Goal: Task Accomplishment & Management: Complete application form

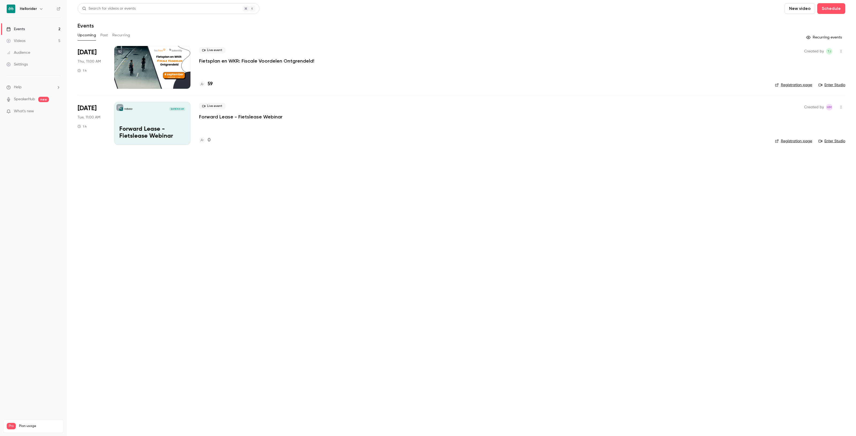
click at [31, 11] on h6 "Hellorider" at bounding box center [28, 8] width 17 height 5
click at [39, 7] on icon "button" at bounding box center [41, 9] width 4 height 4
click at [41, 52] on li "Switch channel 2" at bounding box center [45, 49] width 80 height 14
click at [39, 60] on div "Hellorider Events" at bounding box center [50, 60] width 61 height 5
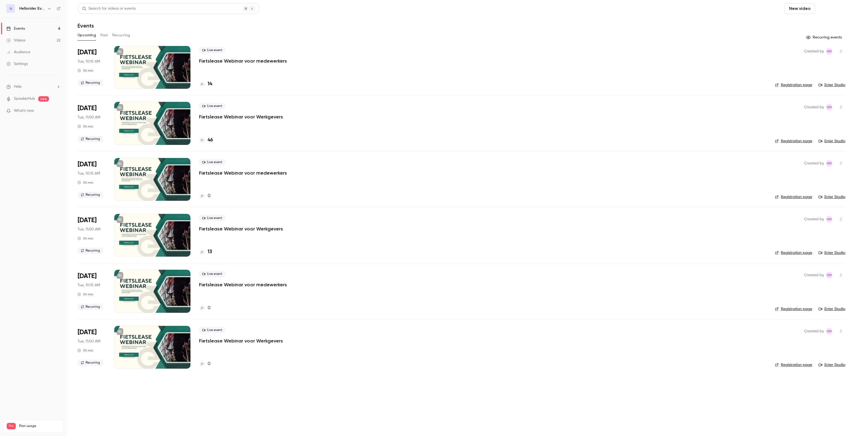
click at [828, 9] on button "Schedule" at bounding box center [831, 8] width 28 height 11
click at [815, 36] on span "Recurring event" at bounding box center [814, 38] width 28 height 6
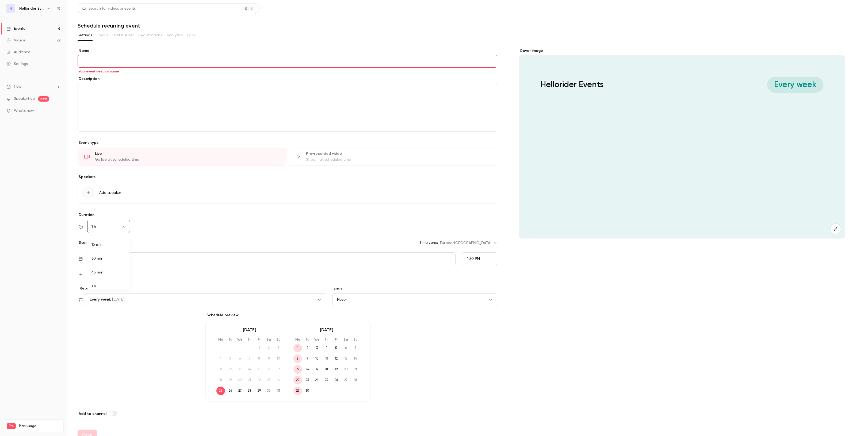
click at [123, 225] on body "**********" at bounding box center [428, 218] width 856 height 436
click at [105, 255] on li "30 min" at bounding box center [108, 255] width 43 height 14
type input "**"
click at [112, 297] on div "Every week [DATE]" at bounding box center [107, 300] width 35 height 6
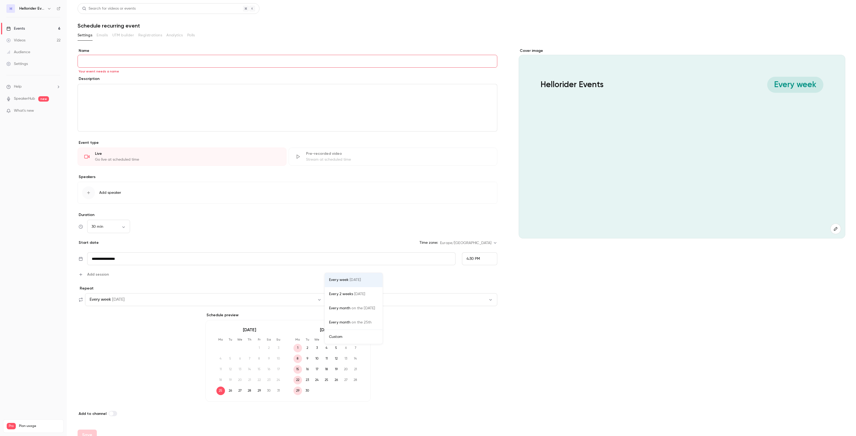
click at [526, 356] on div at bounding box center [428, 218] width 856 height 436
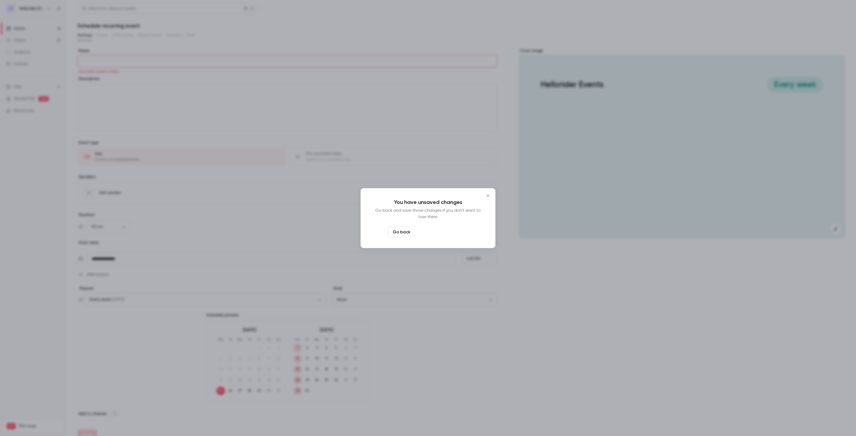
click at [431, 235] on button "Leave page anyway" at bounding box center [442, 232] width 51 height 11
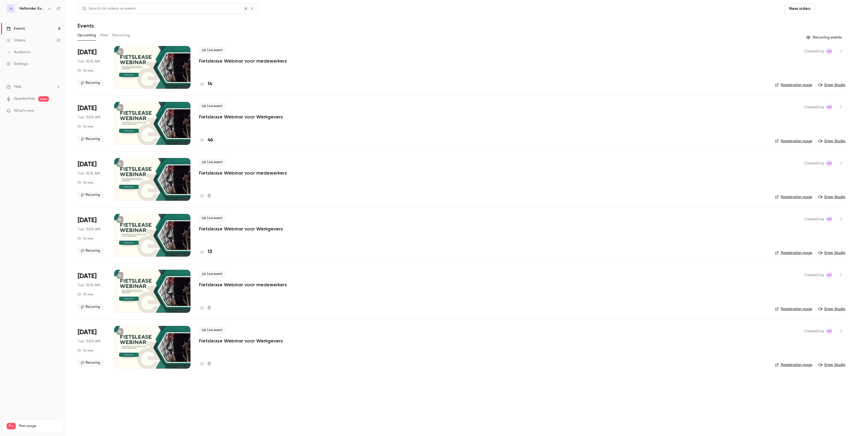
click at [833, 9] on button "Schedule" at bounding box center [831, 8] width 28 height 11
click at [842, 50] on div at bounding box center [428, 218] width 856 height 436
click at [841, 53] on icon "button" at bounding box center [841, 51] width 4 height 4
click at [829, 8] on div at bounding box center [428, 218] width 856 height 436
click at [826, 6] on button "Schedule" at bounding box center [831, 8] width 28 height 11
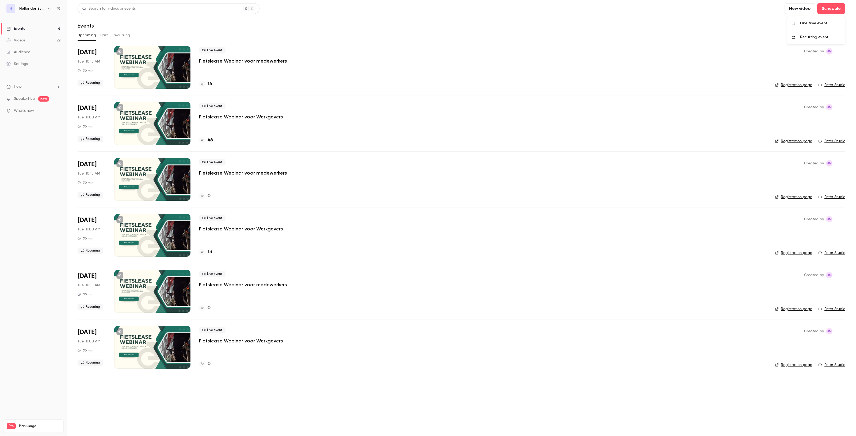
click at [129, 74] on div at bounding box center [428, 218] width 856 height 436
click at [805, 6] on button "New video" at bounding box center [800, 8] width 30 height 11
click at [805, 22] on div "Record" at bounding box center [819, 23] width 41 height 5
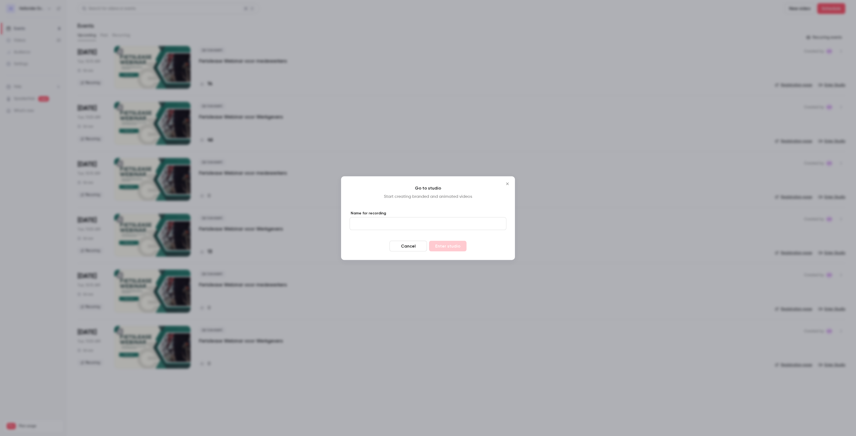
click at [408, 246] on button "Cancel" at bounding box center [407, 246] width 37 height 11
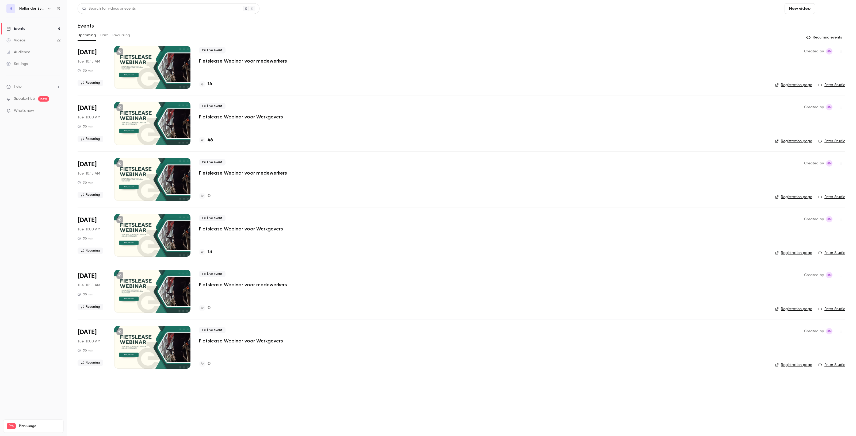
click at [832, 8] on button "Schedule" at bounding box center [831, 8] width 28 height 11
click at [818, 19] on li "One time event" at bounding box center [816, 23] width 58 height 14
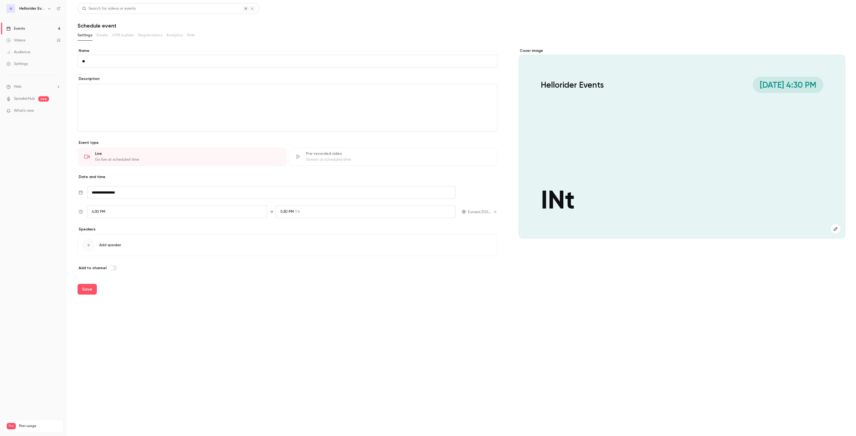
type input "*"
click at [840, 229] on button "button" at bounding box center [835, 229] width 11 height 11
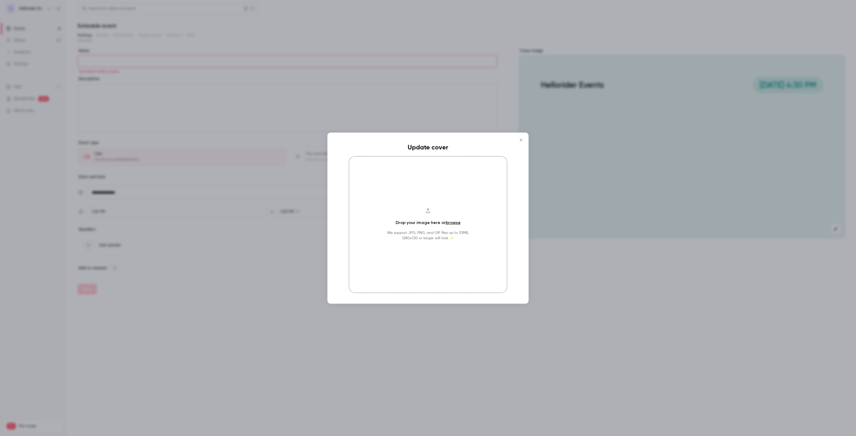
click at [444, 222] on h4 "Drop your image here or browse" at bounding box center [428, 223] width 65 height 6
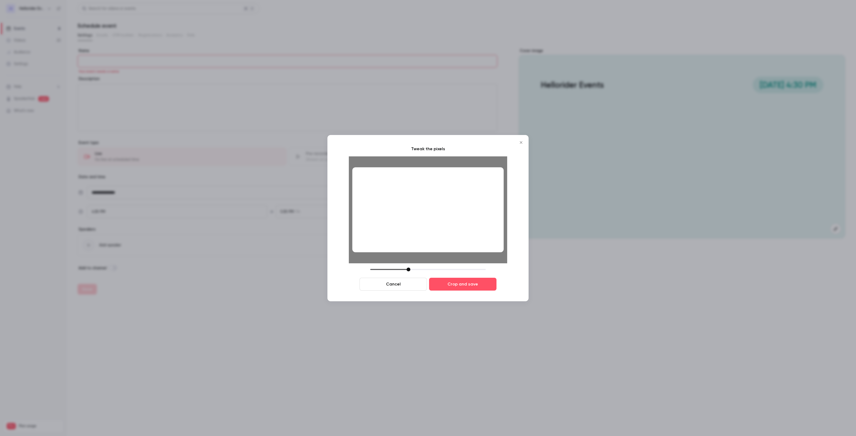
drag, startPoint x: 452, startPoint y: 216, endPoint x: 416, endPoint y: 220, distance: 36.3
click at [415, 219] on div at bounding box center [427, 209] width 151 height 85
click at [408, 267] on div "Tweak the pixels Cancel Crop and save" at bounding box center [428, 218] width 158 height 145
drag, startPoint x: 414, startPoint y: 224, endPoint x: 407, endPoint y: 225, distance: 7.3
click at [407, 225] on div at bounding box center [427, 209] width 151 height 85
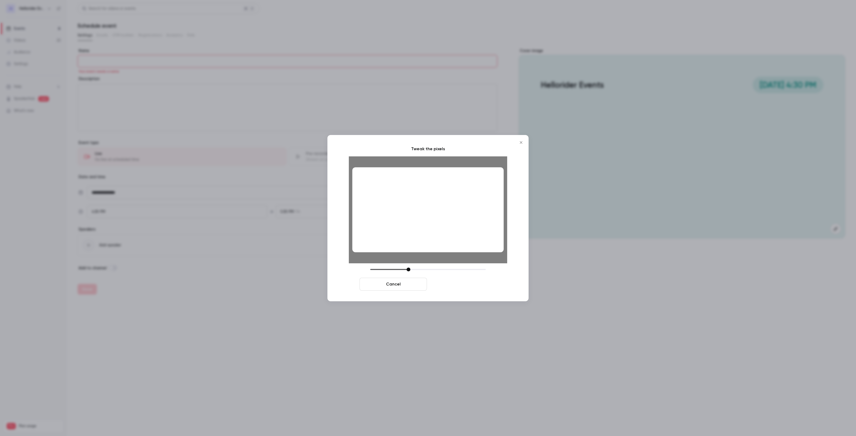
click at [448, 282] on button "Crop and save" at bounding box center [462, 284] width 67 height 13
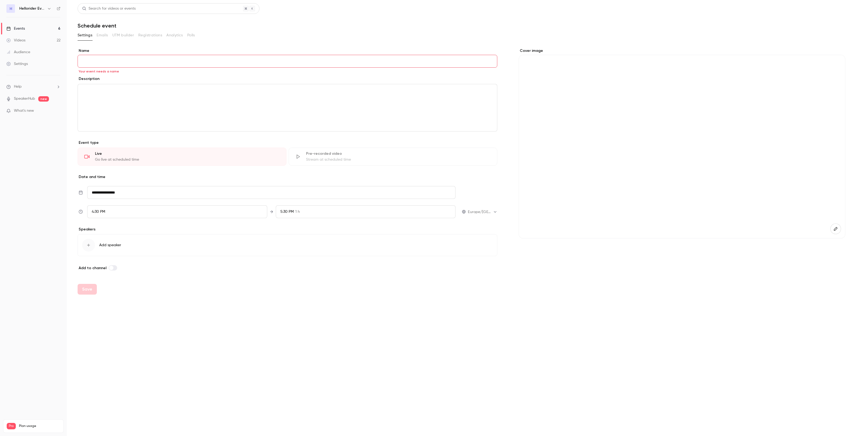
click at [133, 58] on input "Name" at bounding box center [288, 61] width 420 height 13
type input "**********"
click at [123, 193] on input "**********" at bounding box center [271, 192] width 369 height 13
click at [163, 110] on icon "Move forward to switch to the next month." at bounding box center [165, 108] width 6 height 6
click at [99, 146] on div "15" at bounding box center [99, 148] width 8 height 8
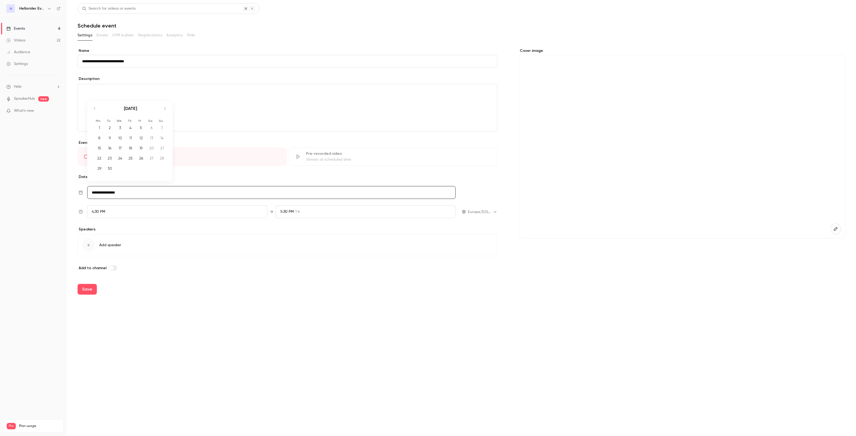
type input "**********"
click at [109, 213] on div "4:30 PM" at bounding box center [177, 211] width 180 height 13
click at [116, 137] on div "3:30 PM" at bounding box center [177, 135] width 171 height 6
click at [293, 284] on div at bounding box center [428, 218] width 856 height 436
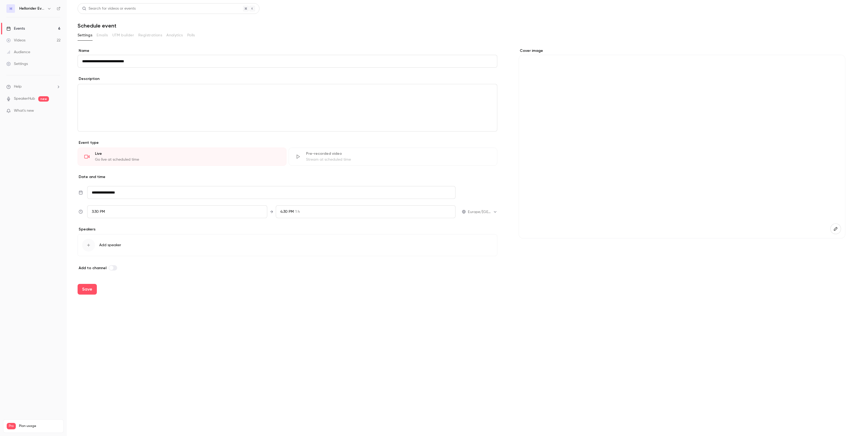
click at [307, 214] on div "4:30 PM 1 h" at bounding box center [366, 211] width 180 height 13
click at [300, 153] on li "4:00 PM 30 min" at bounding box center [365, 149] width 179 height 14
click at [90, 246] on div at bounding box center [428, 218] width 856 height 436
click at [94, 248] on div "button" at bounding box center [88, 245] width 13 height 13
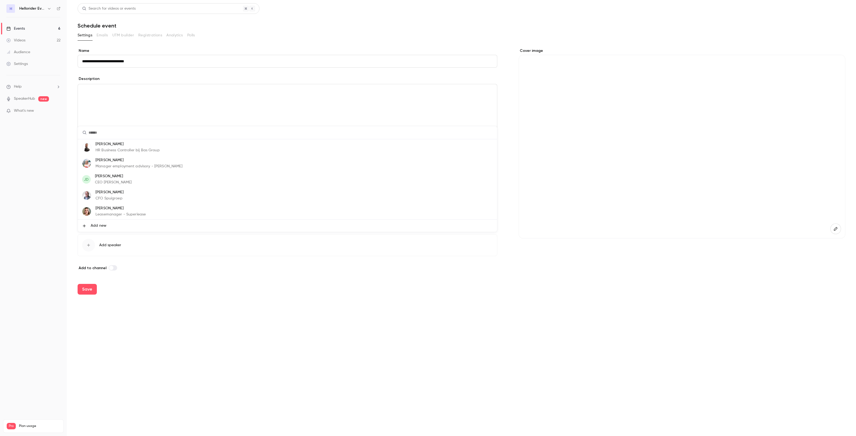
click at [127, 269] on div at bounding box center [428, 218] width 856 height 436
click at [107, 249] on button "Add speaker" at bounding box center [288, 245] width 420 height 22
click at [110, 227] on li "Add new" at bounding box center [287, 226] width 419 height 12
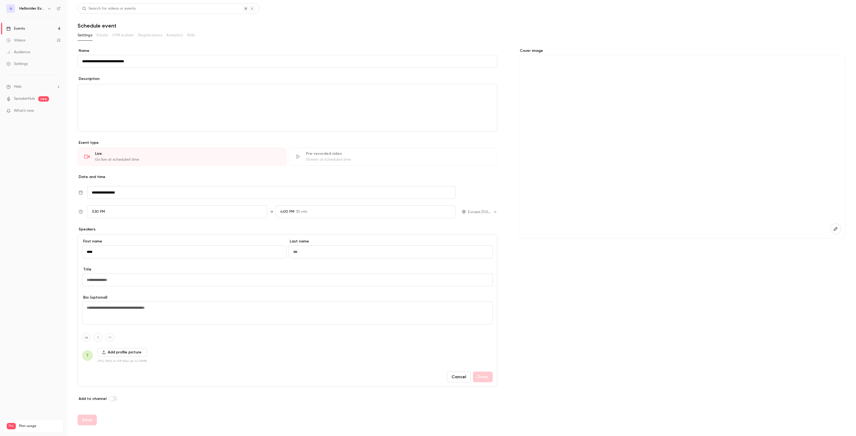
type input "****"
type input "*********"
click at [142, 276] on input "Title" at bounding box center [287, 280] width 411 height 13
type input "*"
type input "**********"
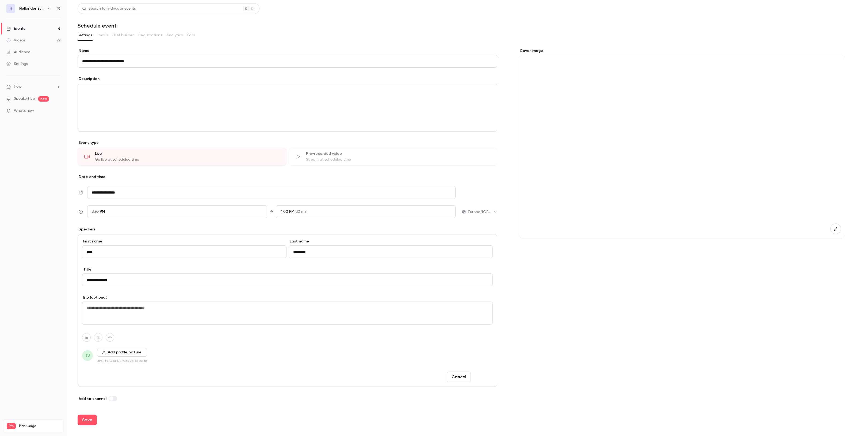
click at [484, 376] on button "Done" at bounding box center [483, 377] width 20 height 11
click at [146, 92] on p "editor" at bounding box center [287, 90] width 411 height 6
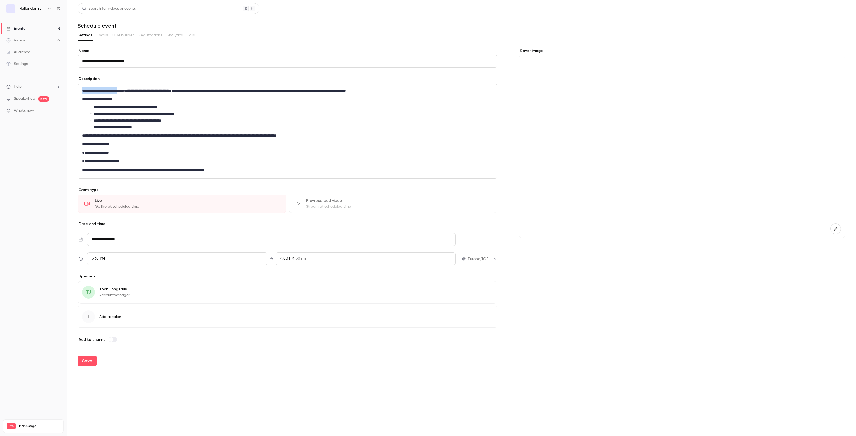
drag, startPoint x: 127, startPoint y: 90, endPoint x: 73, endPoint y: 88, distance: 54.3
click at [73, 88] on main "**********" at bounding box center [461, 218] width 789 height 436
click at [147, 89] on strong "**********" at bounding box center [148, 91] width 47 height 4
drag, startPoint x: 156, startPoint y: 90, endPoint x: 132, endPoint y: 88, distance: 24.9
click at [132, 88] on p "**********" at bounding box center [287, 90] width 411 height 6
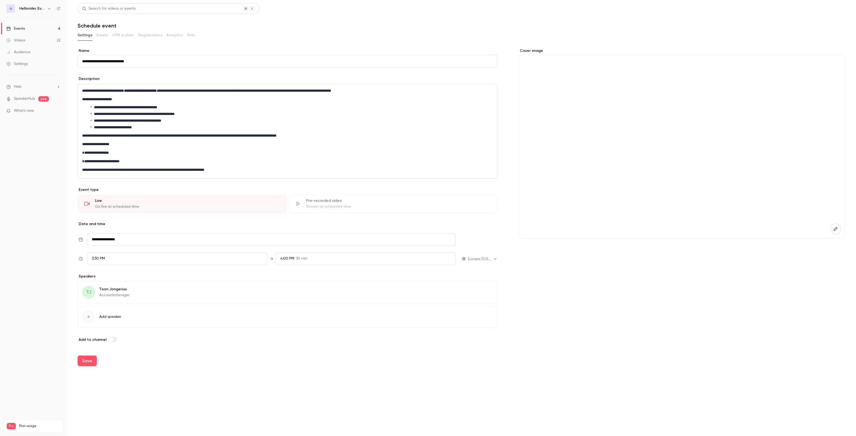
click at [157, 91] on strong "**********" at bounding box center [140, 91] width 33 height 4
drag, startPoint x: 190, startPoint y: 90, endPoint x: 139, endPoint y: 92, distance: 51.1
click at [139, 92] on p "**********" at bounding box center [287, 90] width 411 height 6
click at [133, 100] on icon "bold" at bounding box center [135, 101] width 4 height 4
click at [255, 102] on div "**********" at bounding box center [287, 131] width 419 height 94
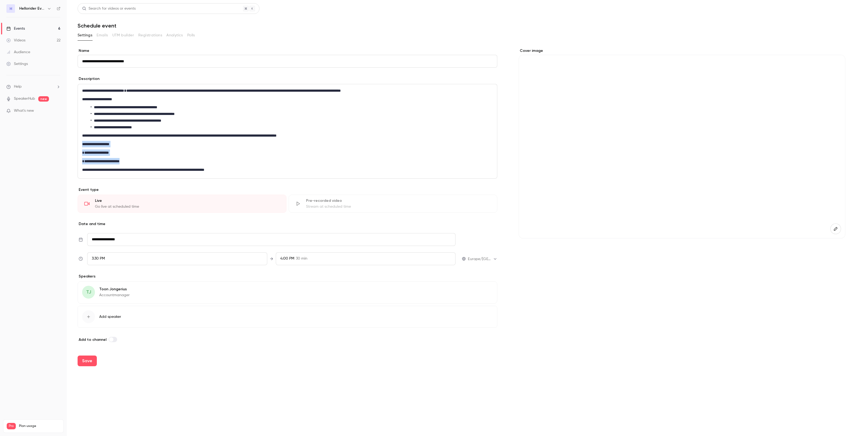
drag, startPoint x: 120, startPoint y: 159, endPoint x: 71, endPoint y: 143, distance: 51.5
click at [71, 143] on main "**********" at bounding box center [461, 218] width 789 height 436
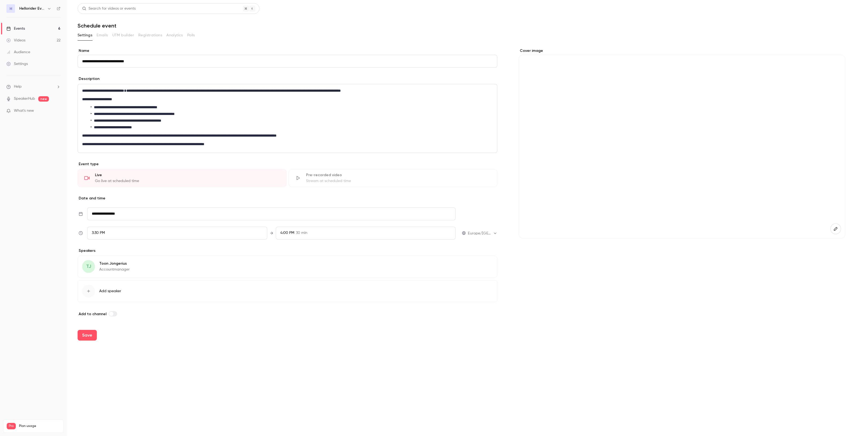
click at [831, 227] on button "button" at bounding box center [835, 229] width 11 height 11
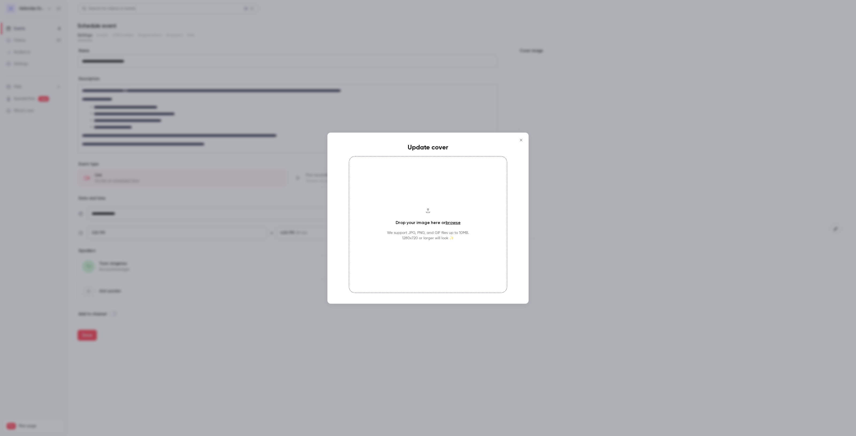
click at [452, 223] on link "browse" at bounding box center [453, 222] width 15 height 5
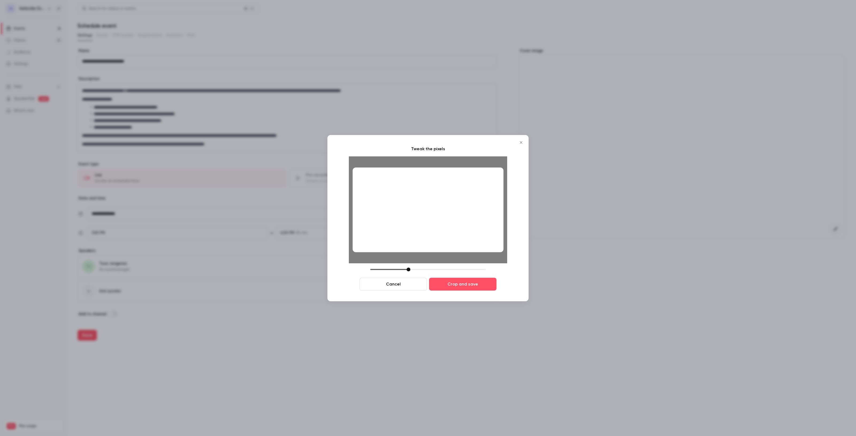
drag, startPoint x: 444, startPoint y: 229, endPoint x: 440, endPoint y: 229, distance: 4.3
click at [440, 229] on div at bounding box center [428, 209] width 151 height 85
click at [464, 284] on button "Crop and save" at bounding box center [462, 284] width 67 height 13
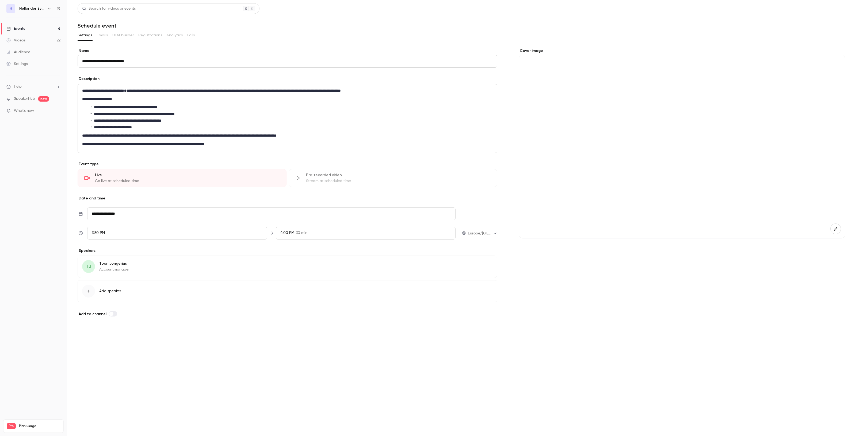
click at [85, 337] on button "Save" at bounding box center [87, 335] width 19 height 11
type input "**********"
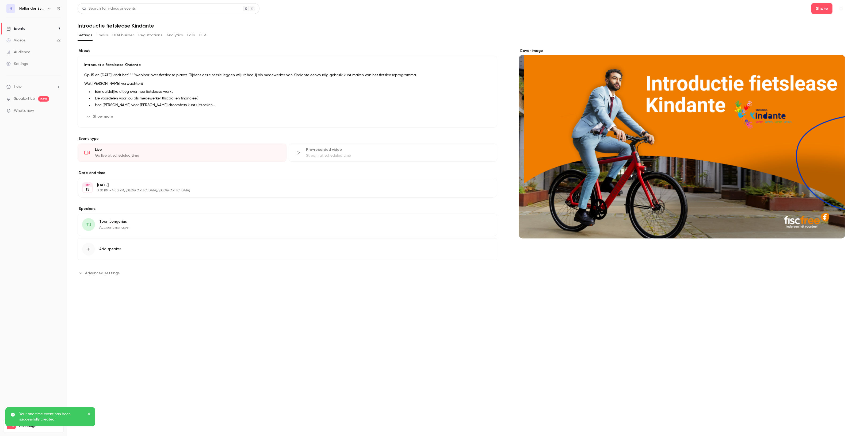
click at [18, 28] on div "Events" at bounding box center [15, 28] width 18 height 5
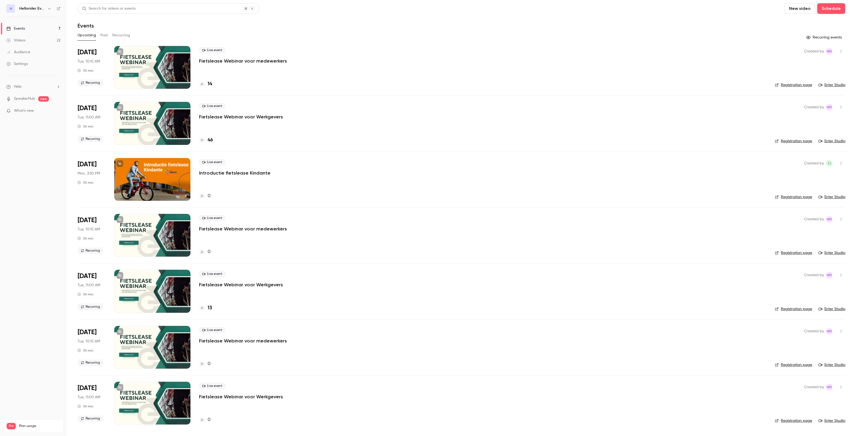
click at [841, 165] on icon "button" at bounding box center [841, 164] width 4 height 4
click at [818, 201] on li "Duplicate" at bounding box center [816, 205] width 58 height 14
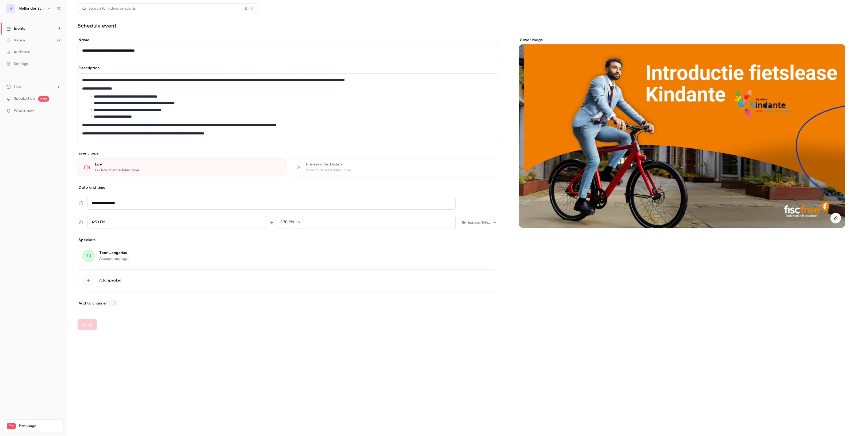
click at [95, 49] on input "**********" at bounding box center [288, 50] width 420 height 13
drag, startPoint x: 95, startPoint y: 50, endPoint x: 58, endPoint y: 53, distance: 38.1
click at [58, 53] on div "**********" at bounding box center [428, 218] width 856 height 436
type input "**********"
click at [102, 205] on input "**********" at bounding box center [271, 203] width 369 height 13
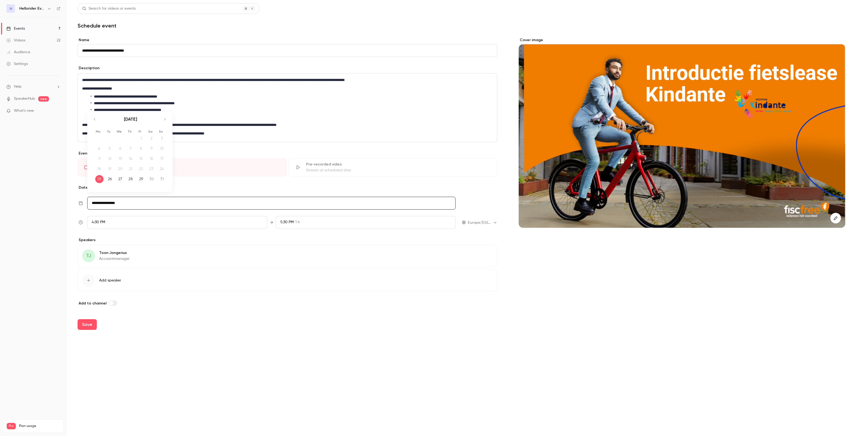
click at [164, 121] on icon "Move forward to switch to the next month." at bounding box center [165, 119] width 6 height 6
click at [107, 170] on div "23" at bounding box center [110, 169] width 8 height 8
type input "**********"
click at [100, 226] on div "4:30 PM" at bounding box center [177, 222] width 180 height 13
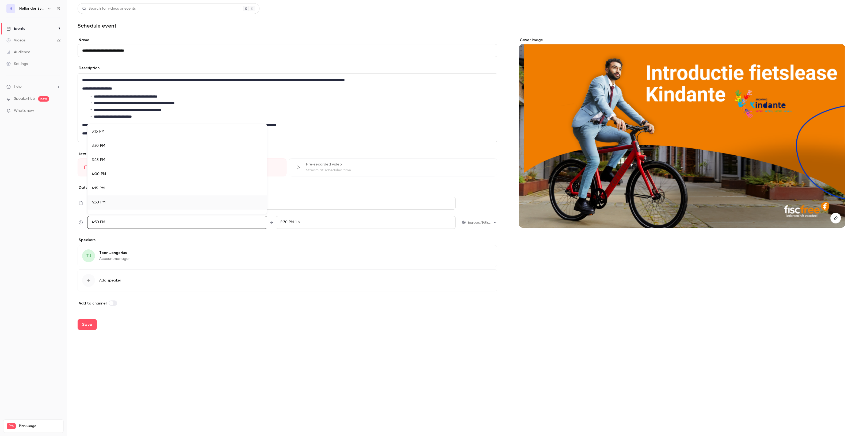
click at [100, 145] on span "3:30 PM" at bounding box center [98, 146] width 13 height 4
click at [284, 222] on div at bounding box center [428, 218] width 856 height 436
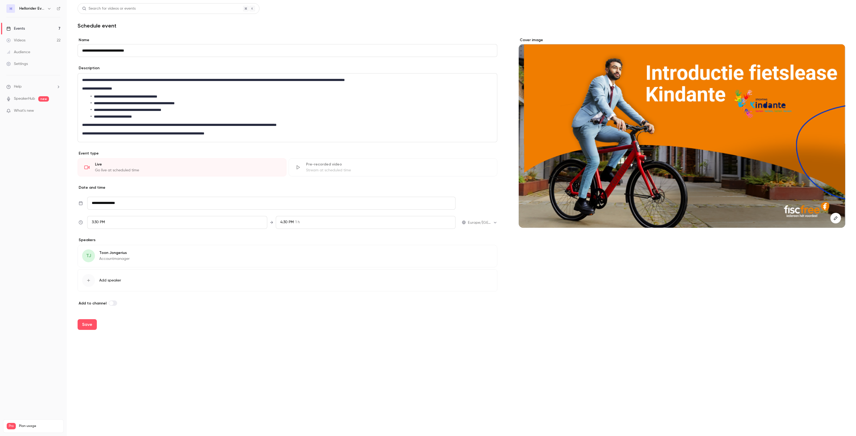
click at [288, 223] on span "4:30 PM" at bounding box center [286, 222] width 13 height 4
click at [288, 156] on li "4:00 PM 30 min" at bounding box center [365, 159] width 179 height 14
click at [161, 360] on div at bounding box center [428, 218] width 856 height 436
click at [82, 327] on button "Save" at bounding box center [87, 324] width 19 height 11
type input "**********"
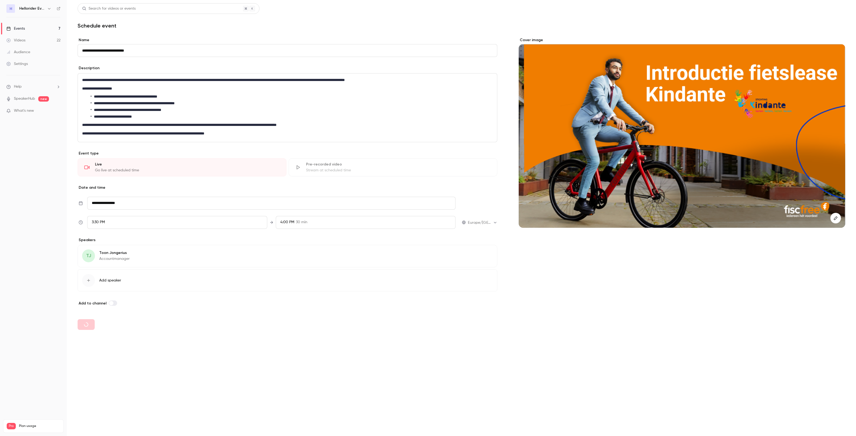
type input "**********"
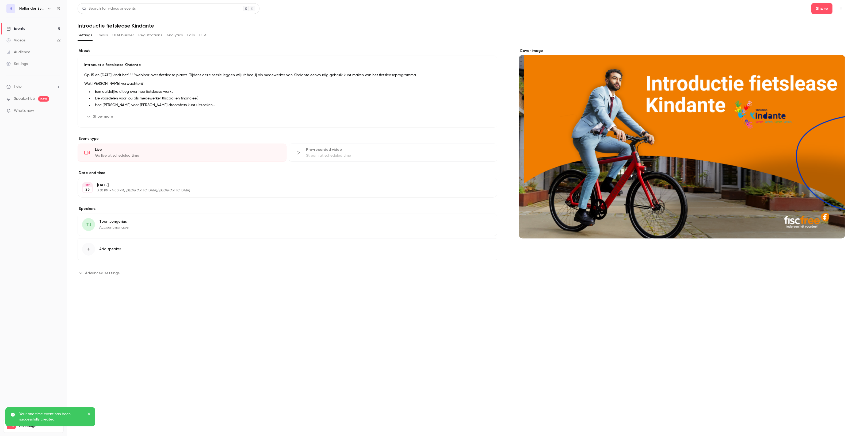
click at [29, 29] on link "Events 8" at bounding box center [33, 29] width 67 height 12
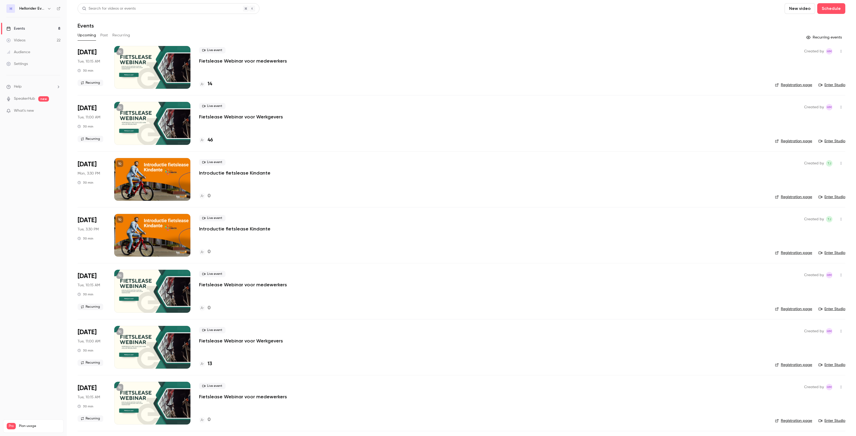
click at [837, 161] on button "button" at bounding box center [841, 163] width 9 height 9
click at [808, 175] on div "Share" at bounding box center [815, 176] width 41 height 5
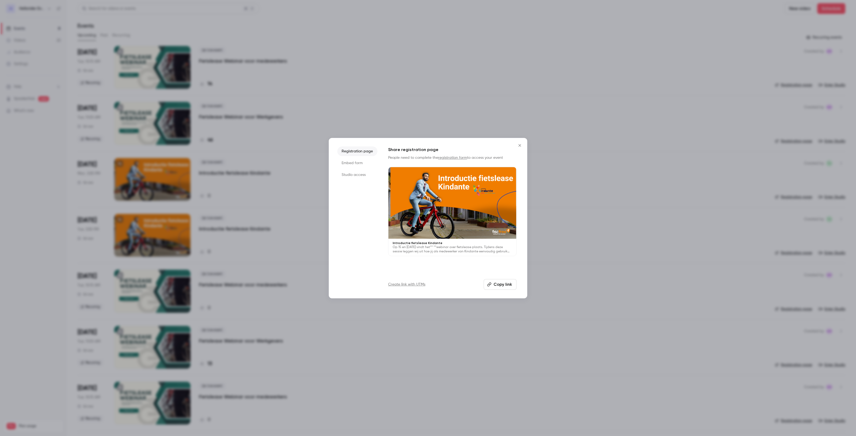
drag, startPoint x: 518, startPoint y: 144, endPoint x: 557, endPoint y: 151, distance: 39.1
click at [518, 144] on icon "Close" at bounding box center [520, 145] width 6 height 4
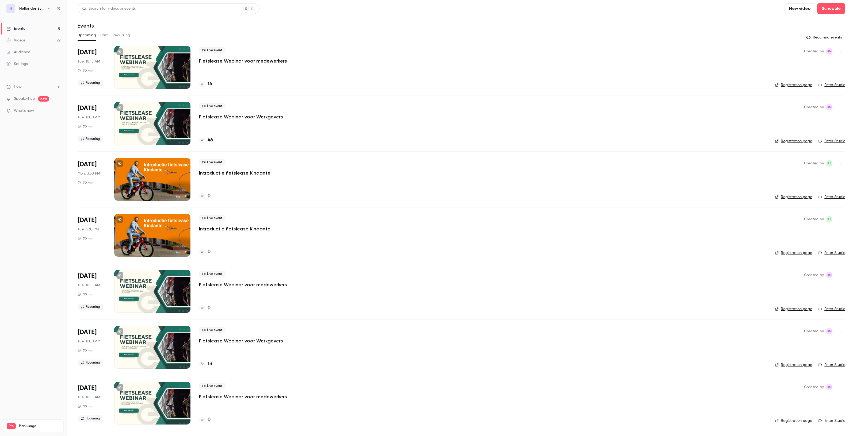
click at [841, 162] on icon "button" at bounding box center [841, 163] width 1 height 3
click at [807, 174] on div "Share" at bounding box center [815, 176] width 41 height 5
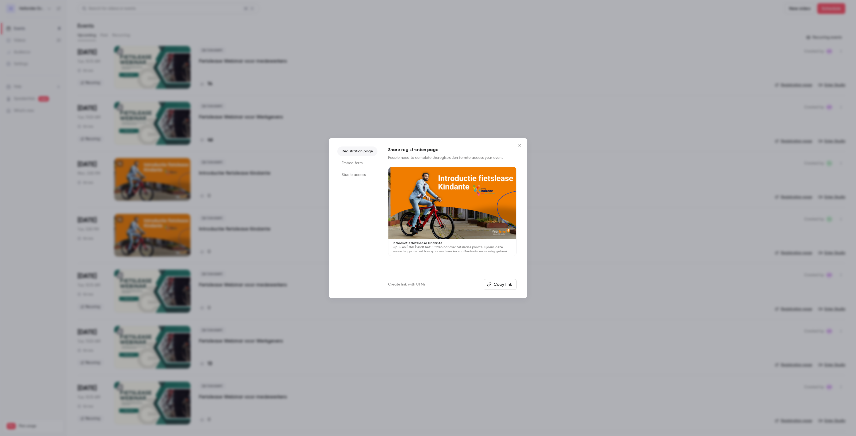
click at [500, 283] on button "Copy link" at bounding box center [500, 284] width 33 height 11
click at [516, 147] on button "Close" at bounding box center [519, 145] width 11 height 11
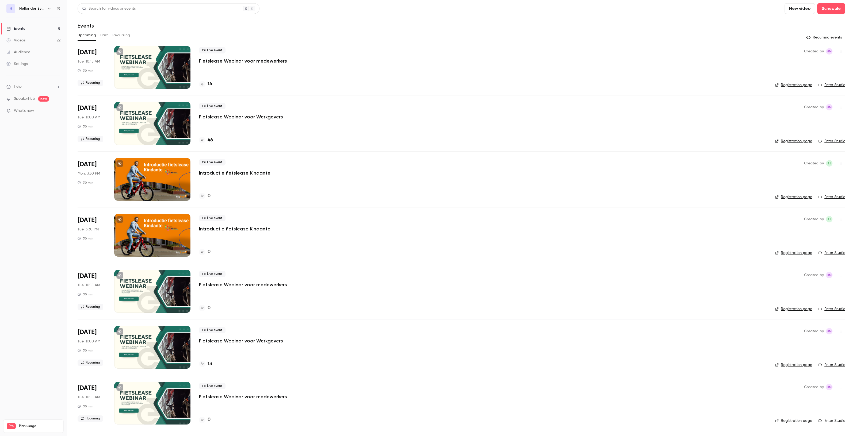
click at [837, 222] on button "button" at bounding box center [841, 219] width 9 height 9
click at [811, 237] on li "Share" at bounding box center [811, 233] width 58 height 14
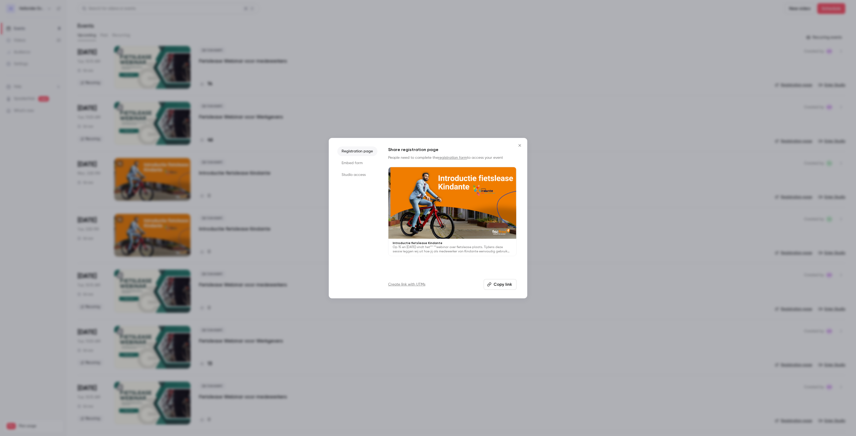
click at [503, 283] on button "Copy link" at bounding box center [500, 284] width 33 height 11
drag, startPoint x: 518, startPoint y: 143, endPoint x: 514, endPoint y: 140, distance: 4.1
click at [518, 143] on button "Close" at bounding box center [519, 145] width 11 height 11
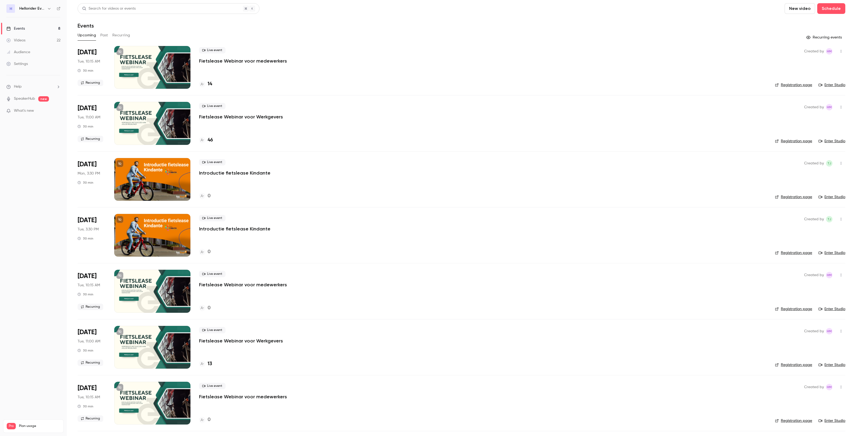
scroll to position [33, 0]
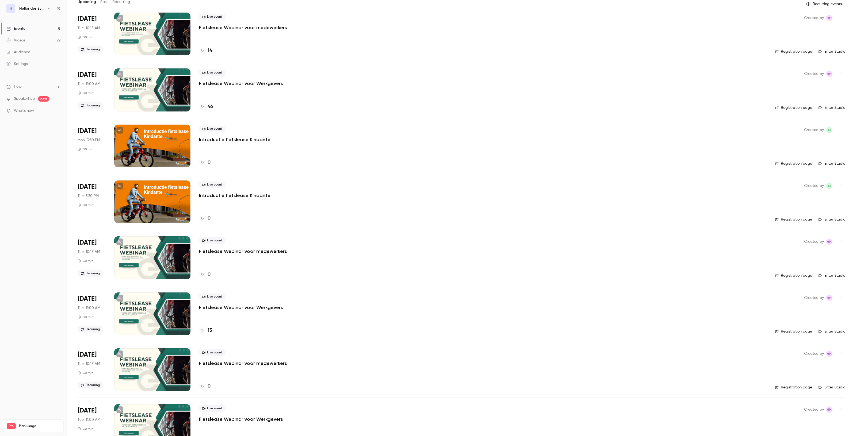
click at [37, 25] on link "Events 8" at bounding box center [33, 29] width 67 height 12
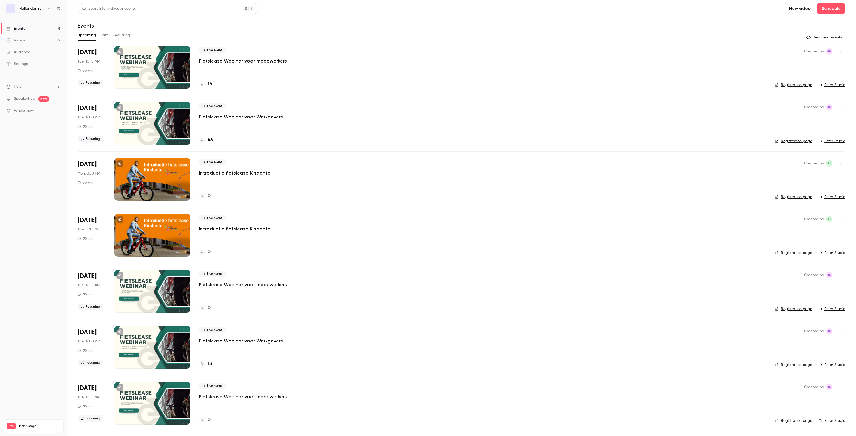
click at [34, 7] on h6 "Hellorider Events" at bounding box center [32, 8] width 26 height 5
click at [40, 10] on h6 "Hellorider Events" at bounding box center [32, 8] width 26 height 5
click at [45, 10] on h6 "Hellorider Events" at bounding box center [32, 8] width 26 height 5
click at [48, 10] on icon "button" at bounding box center [49, 8] width 4 height 4
click at [36, 48] on span "Switch channel" at bounding box center [33, 48] width 27 height 6
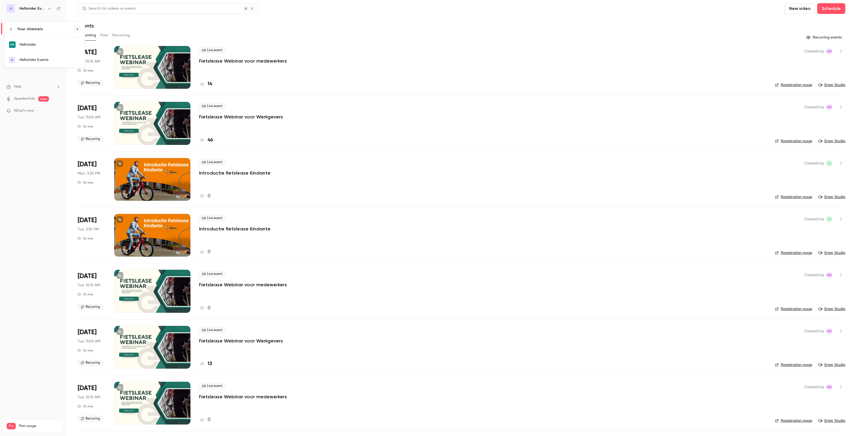
click at [48, 42] on div "Hellorider" at bounding box center [50, 44] width 61 height 5
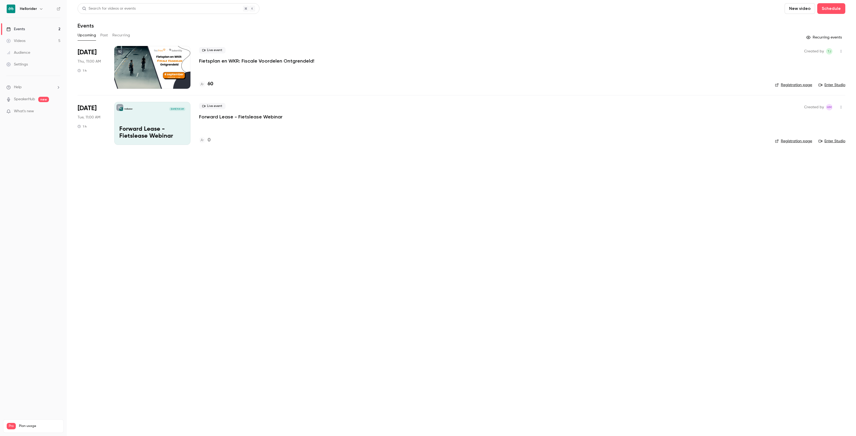
click at [246, 61] on p "Fietsplan en WKR: Fiscale Voordelen Ontgrendeld!" at bounding box center [256, 61] width 115 height 6
